Goal: Transaction & Acquisition: Purchase product/service

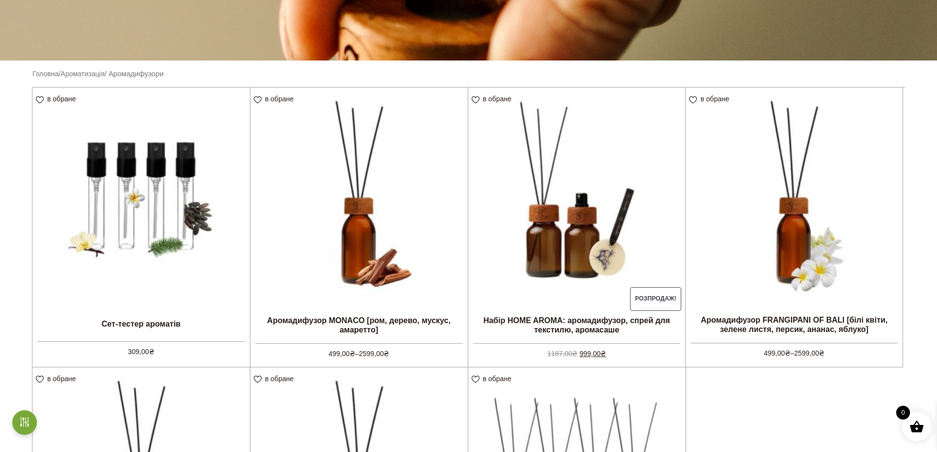
scroll to position [197, 0]
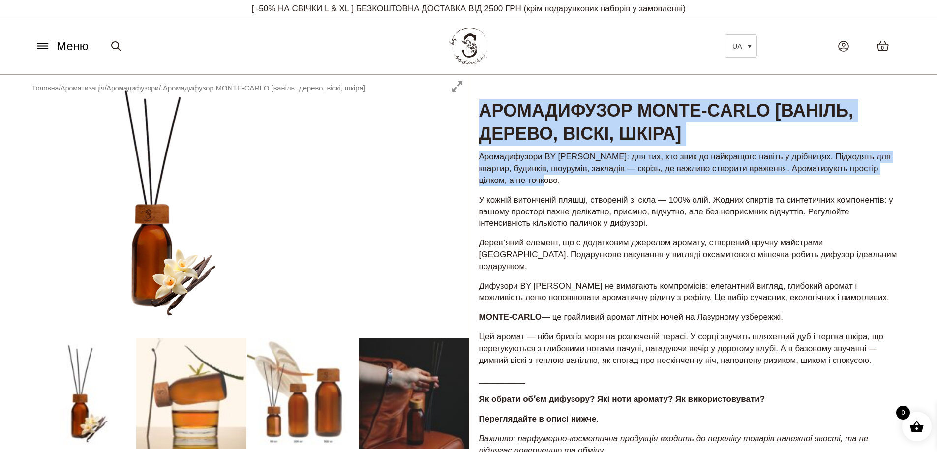
drag, startPoint x: 564, startPoint y: 161, endPoint x: 419, endPoint y: 94, distance: 159.5
click at [419, 94] on div "Аромадифузор MONTE-CARLO [ваніль, дерево, віскі, шкіра] 499,00 ₴ – 2599,00 ₴ Ар…" at bounding box center [468, 408] width 937 height 667
click at [597, 180] on p "Аромадифузори BY [PERSON_NAME]: для тих, хто звик до найкращого навіть у дрібни…" at bounding box center [691, 168] width 424 height 35
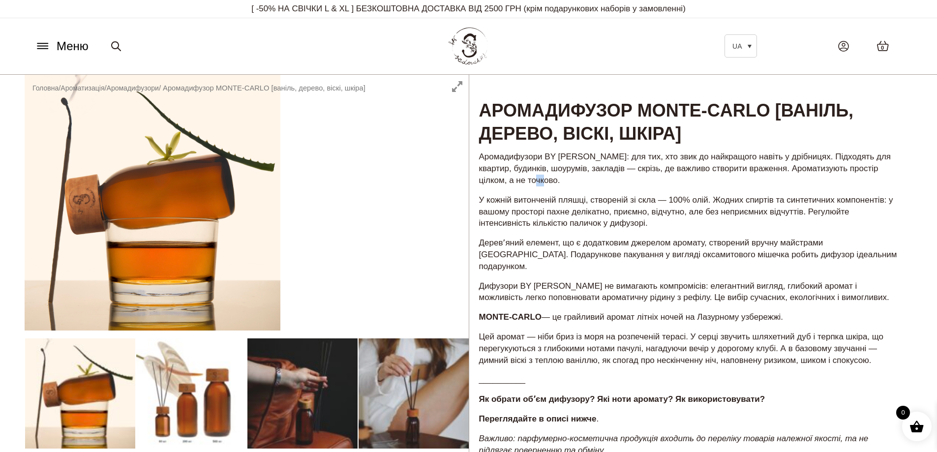
click at [555, 181] on p "Аромадифузори BY [PERSON_NAME]: для тих, хто звик до найкращого навіть у дрібни…" at bounding box center [691, 168] width 424 height 35
click at [588, 280] on p "Дифузори BY [PERSON_NAME] не вимагають компромісів: елегантний вигляд, глибокий…" at bounding box center [691, 292] width 424 height 24
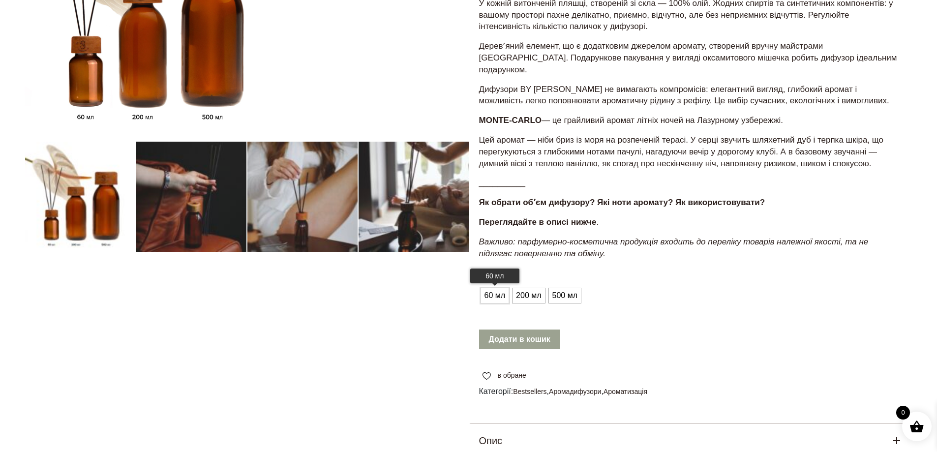
click at [490, 288] on span "60 мл" at bounding box center [495, 296] width 26 height 16
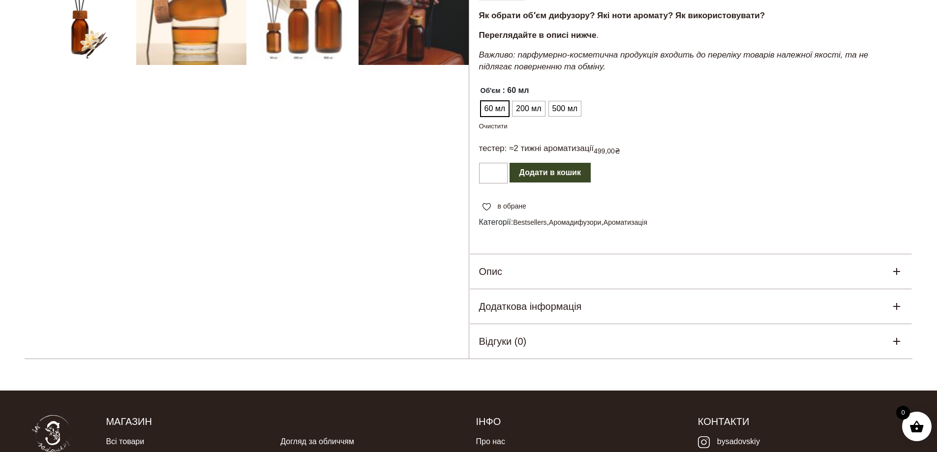
scroll to position [394, 0]
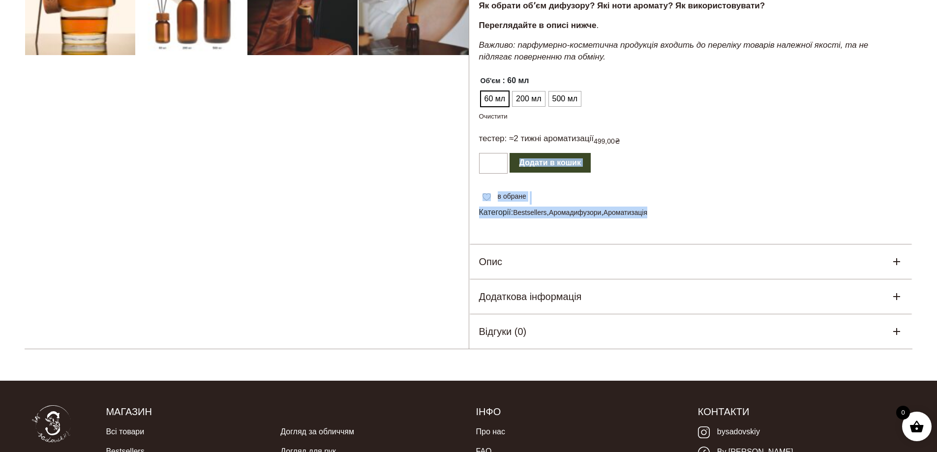
drag, startPoint x: 681, startPoint y: 216, endPoint x: 481, endPoint y: 155, distance: 209.1
click at [481, 155] on div "Аромадифузор MONTE-CARLO [ваніль, дерево, віскі, шкіра] 499,00 ₴ – 2599,00 ₴ Ар…" at bounding box center [691, 15] width 444 height 668
click at [616, 93] on ul "60 мл 200 мл 500 мл" at bounding box center [549, 99] width 141 height 19
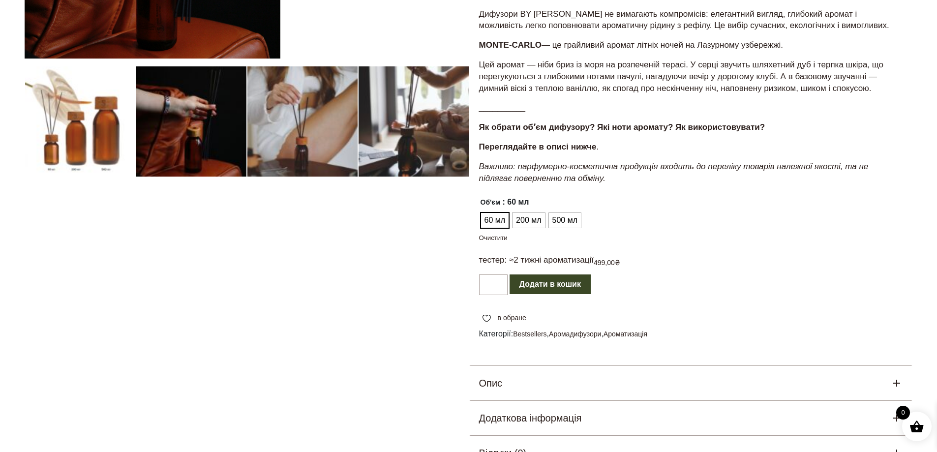
scroll to position [246, 0]
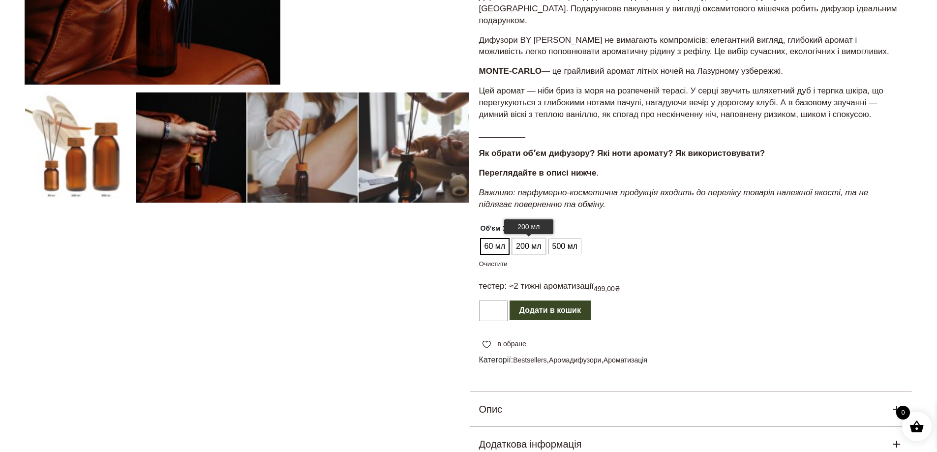
click at [521, 239] on span "200 мл" at bounding box center [529, 247] width 30 height 16
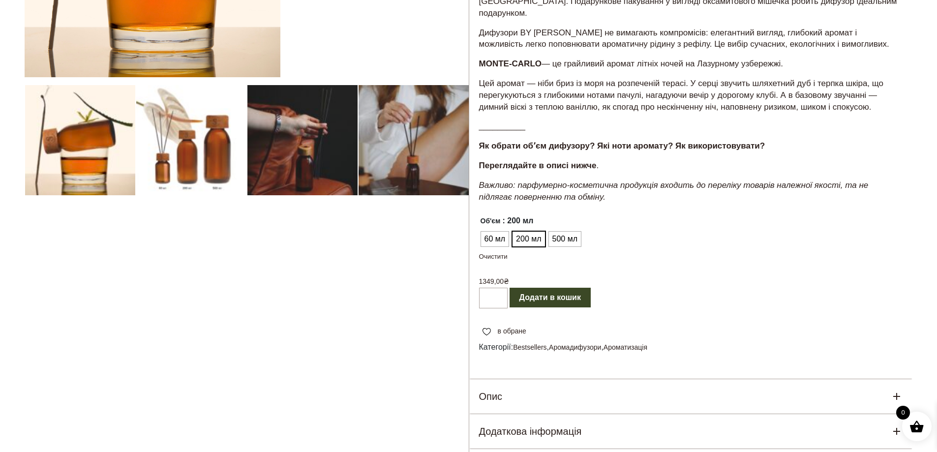
scroll to position [197, 0]
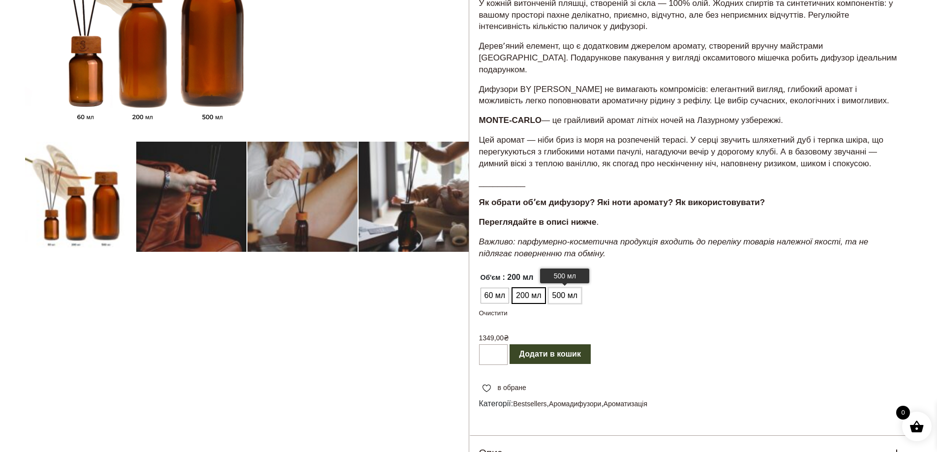
click at [562, 288] on span "500 мл" at bounding box center [565, 296] width 30 height 16
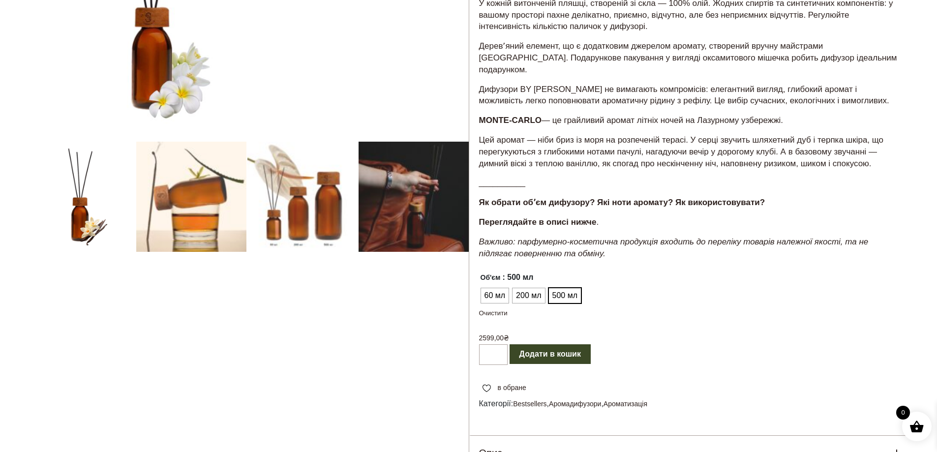
click at [509, 286] on ul "60 мл 200 мл 500 мл" at bounding box center [534, 295] width 111 height 19
click at [496, 288] on span "60 мл" at bounding box center [495, 296] width 26 height 16
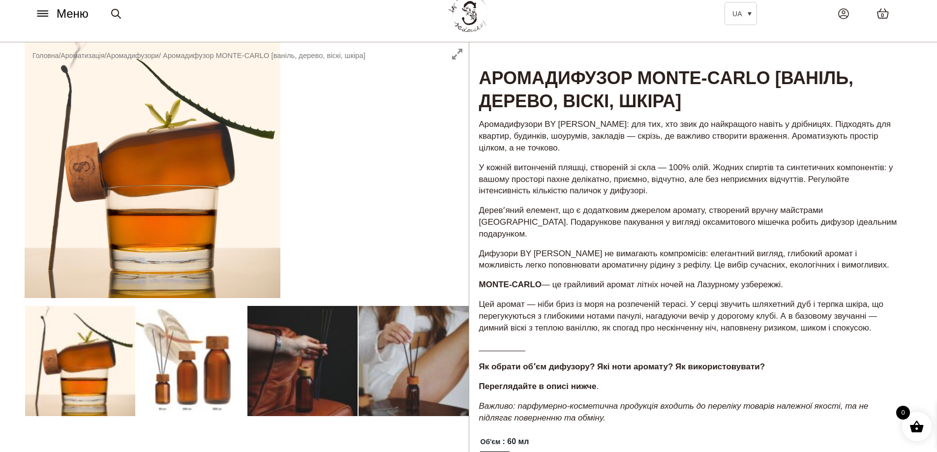
scroll to position [0, 0]
